Goal: Find contact information: Find contact information

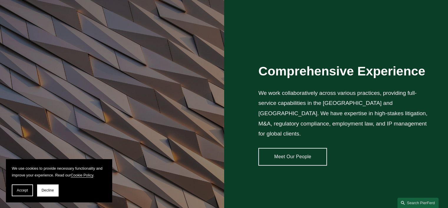
scroll to position [412, 0]
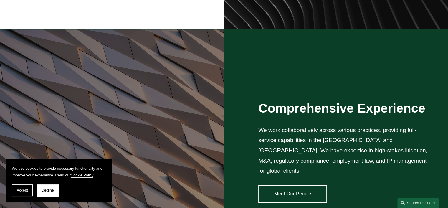
click at [282, 187] on link "Meet Our People" at bounding box center [292, 194] width 69 height 18
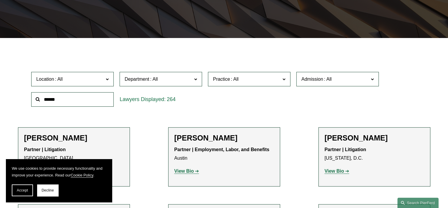
scroll to position [147, 0]
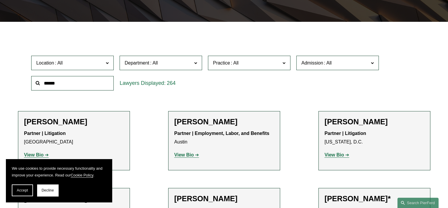
click at [103, 61] on span "Location" at bounding box center [69, 63] width 67 height 8
click at [0, 0] on link "[GEOGRAPHIC_DATA]" at bounding box center [0, 0] width 0 height 0
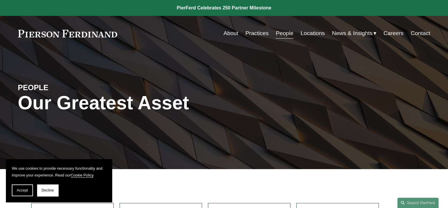
click at [227, 32] on link "About" at bounding box center [231, 33] width 15 height 11
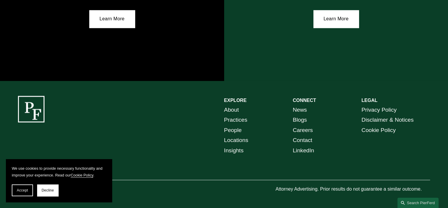
scroll to position [1087, 0]
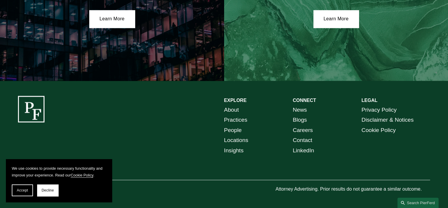
click at [242, 138] on link "Locations" at bounding box center [236, 140] width 24 height 10
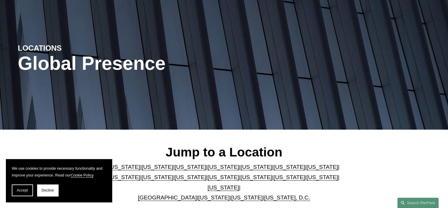
scroll to position [88, 0]
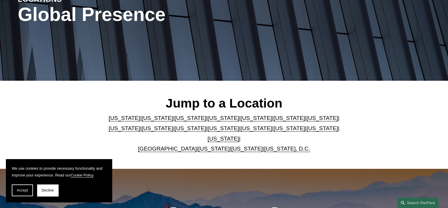
click at [239, 136] on link "[US_STATE]" at bounding box center [224, 139] width 32 height 6
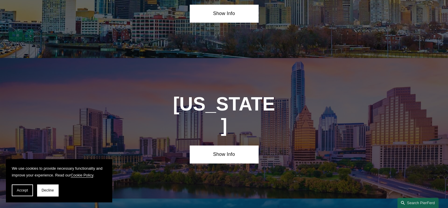
scroll to position [1990, 0]
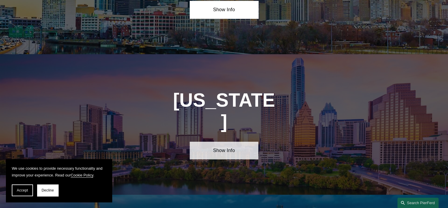
click at [219, 142] on link "Show Info" at bounding box center [224, 151] width 69 height 18
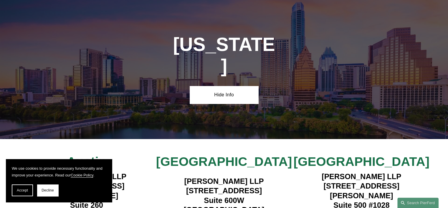
scroll to position [2049, 0]
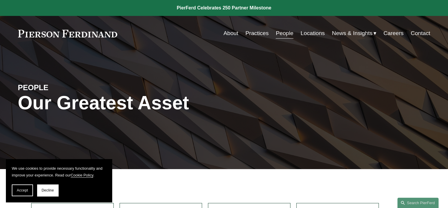
click at [414, 33] on link "Contact" at bounding box center [420, 33] width 19 height 11
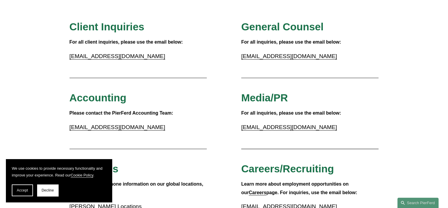
scroll to position [59, 0]
